Goal: Obtain resource: Download file/media

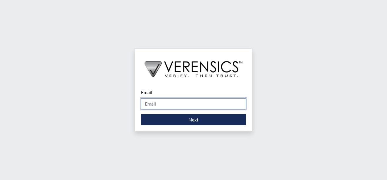
click at [167, 106] on input "Email" at bounding box center [193, 103] width 105 height 11
type input "[PERSON_NAME][EMAIL_ADDRESS][PERSON_NAME][DOMAIN_NAME]"
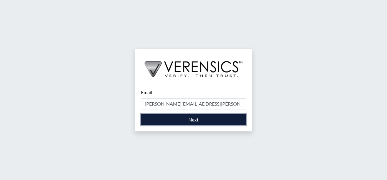
click at [172, 119] on button "Next" at bounding box center [193, 119] width 105 height 11
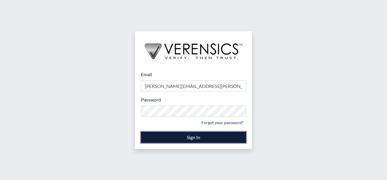
click at [188, 138] on button "Sign In" at bounding box center [193, 136] width 105 height 11
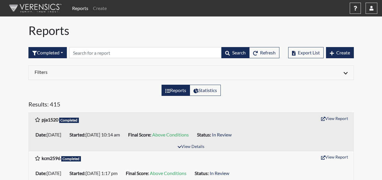
scroll to position [29, 0]
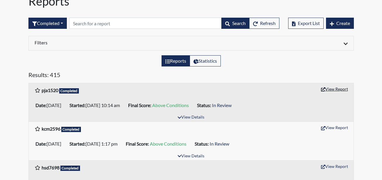
click at [329, 89] on button "View Report" at bounding box center [335, 88] width 32 height 9
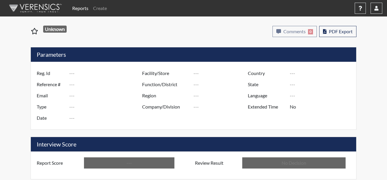
type input "pja1520"
type input "48958"
type input "---"
type input "Corrections Pre-Employment"
type input "[DATE]"
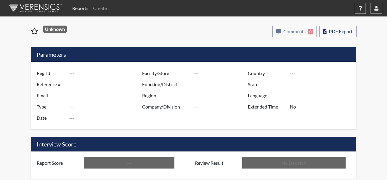
type input "Macon SP"
type input "[GEOGRAPHIC_DATA]"
type input "[US_STATE]"
type input "English"
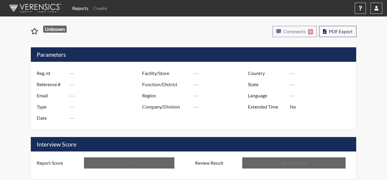
type input "Above Conditions"
type input "In Review"
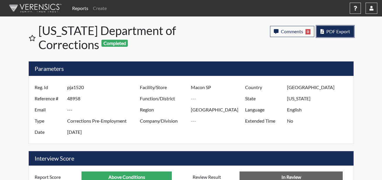
click at [335, 31] on span "PDF Export" at bounding box center [339, 31] width 24 height 6
click at [339, 34] on button "PDF Export" at bounding box center [335, 31] width 37 height 11
